Goal: Transaction & Acquisition: Purchase product/service

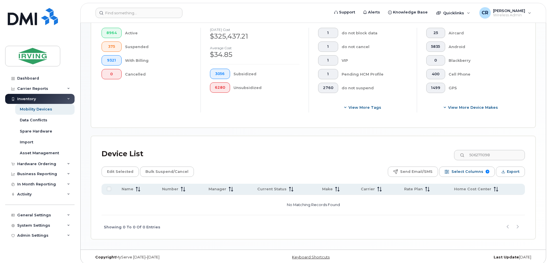
scroll to position [160, 0]
click at [39, 164] on div "Hardware Ordering" at bounding box center [36, 164] width 39 height 5
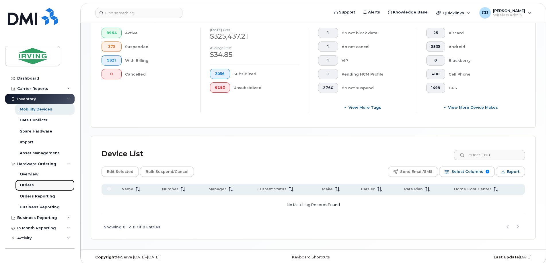
click at [26, 183] on div "Orders" at bounding box center [27, 185] width 14 height 5
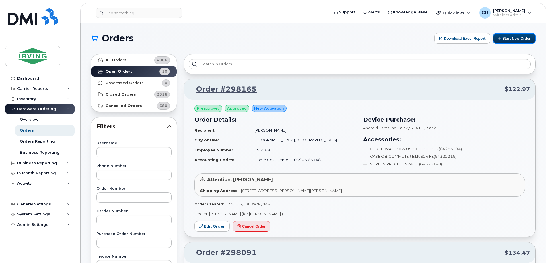
drag, startPoint x: 505, startPoint y: 36, endPoint x: 323, endPoint y: 70, distance: 185.0
click at [505, 36] on button "Start New Order" at bounding box center [513, 38] width 43 height 11
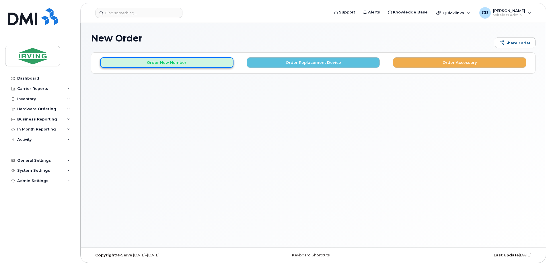
click at [169, 66] on button "Order New Number" at bounding box center [166, 62] width 133 height 11
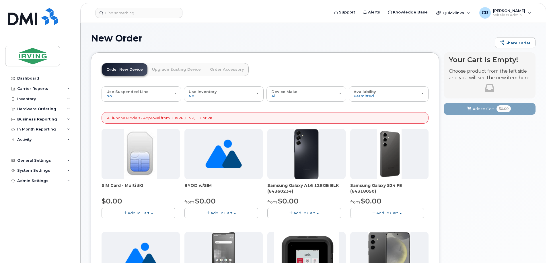
click at [186, 69] on link "Upgrade Existing Device" at bounding box center [176, 69] width 58 height 13
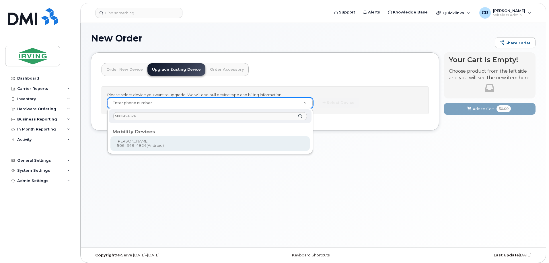
type input "5063494824"
type input "888969"
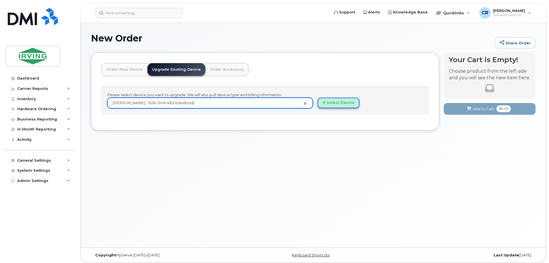
click at [336, 103] on button "Select Device" at bounding box center [338, 103] width 42 height 11
